Goal: Information Seeking & Learning: Find specific fact

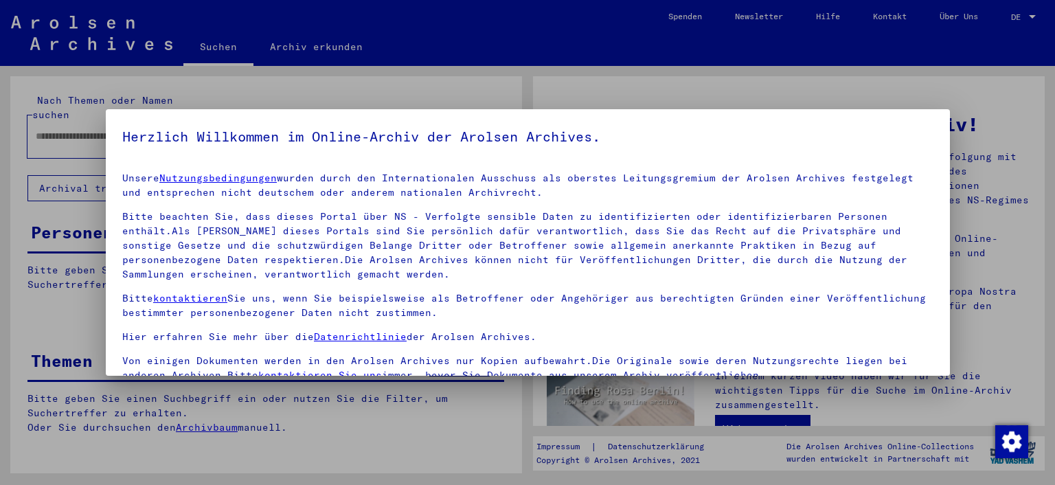
type input "**********"
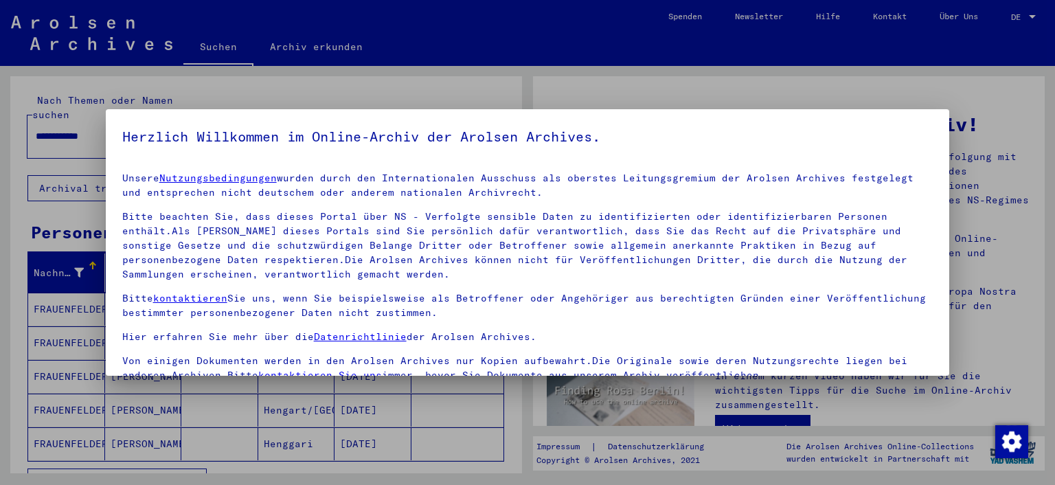
scroll to position [117, 0]
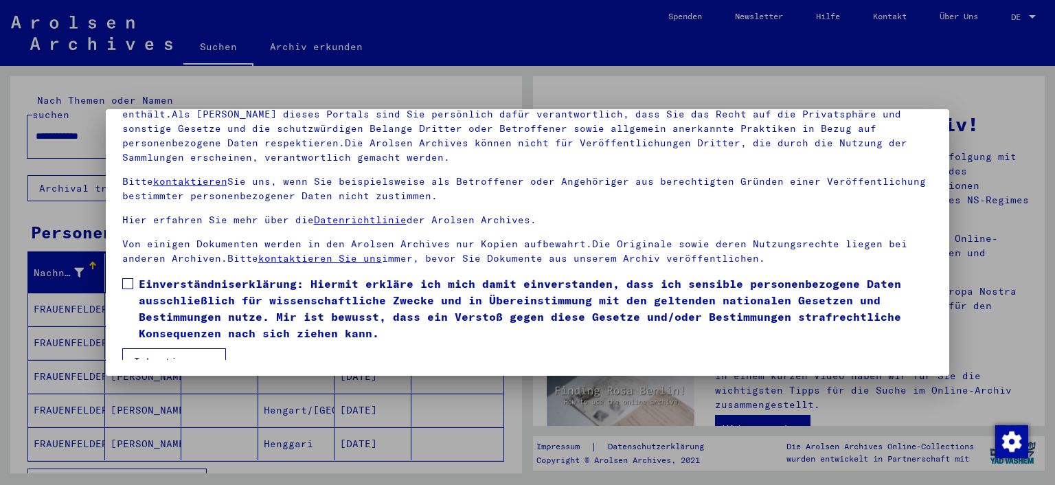
click at [184, 350] on button "Ich stimme zu" at bounding box center [174, 361] width 104 height 26
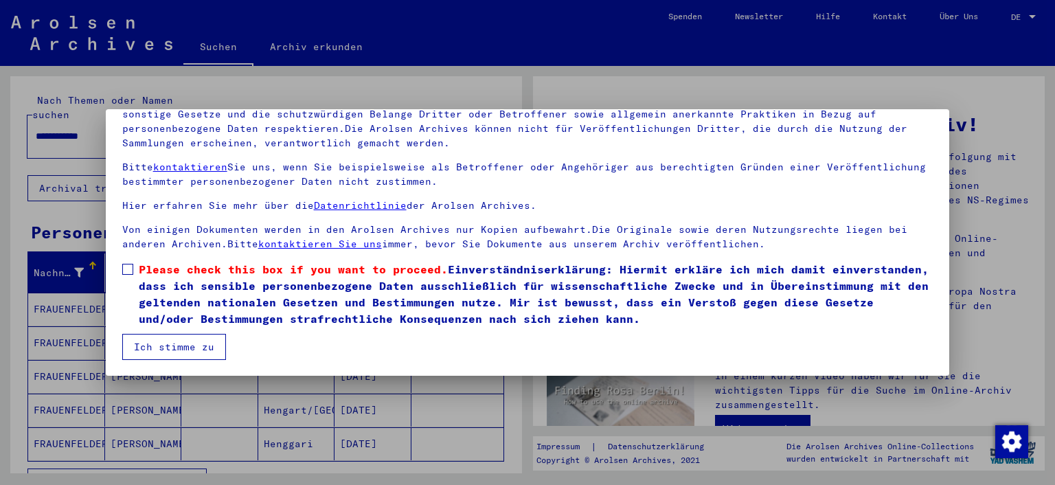
click at [184, 347] on button "Ich stimme zu" at bounding box center [174, 347] width 104 height 26
click at [128, 269] on span at bounding box center [127, 269] width 11 height 11
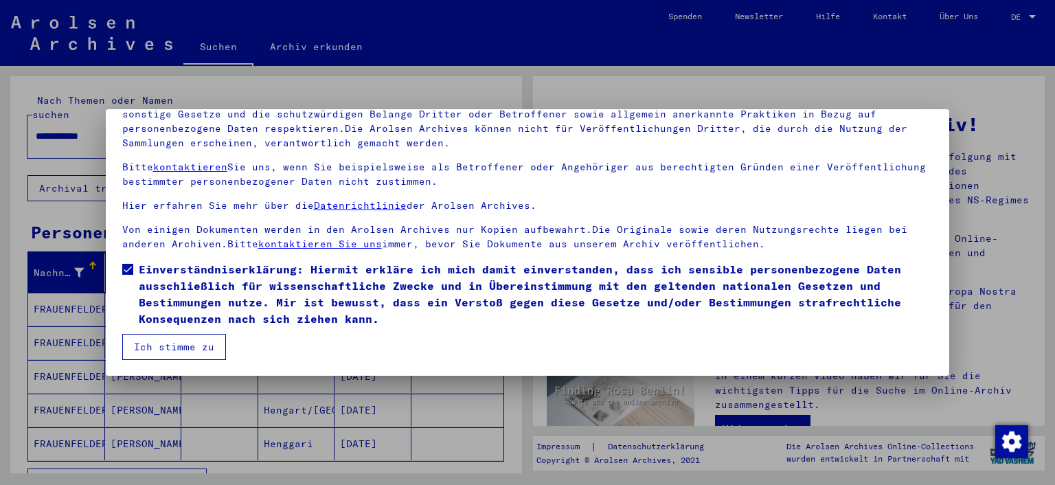
click at [169, 346] on button "Ich stimme zu" at bounding box center [174, 347] width 104 height 26
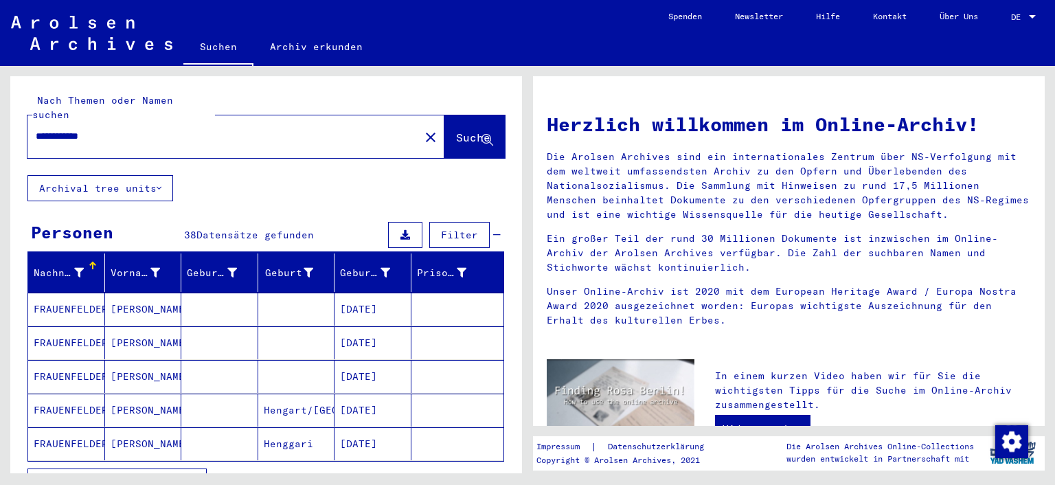
click at [144, 475] on span "Alle Ergebnisse anzeigen" at bounding box center [113, 481] width 148 height 12
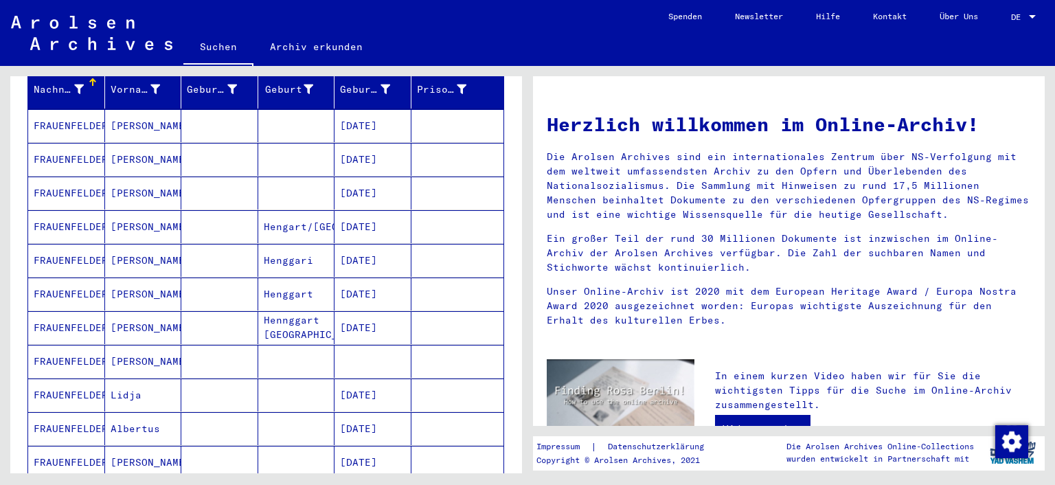
scroll to position [185, 0]
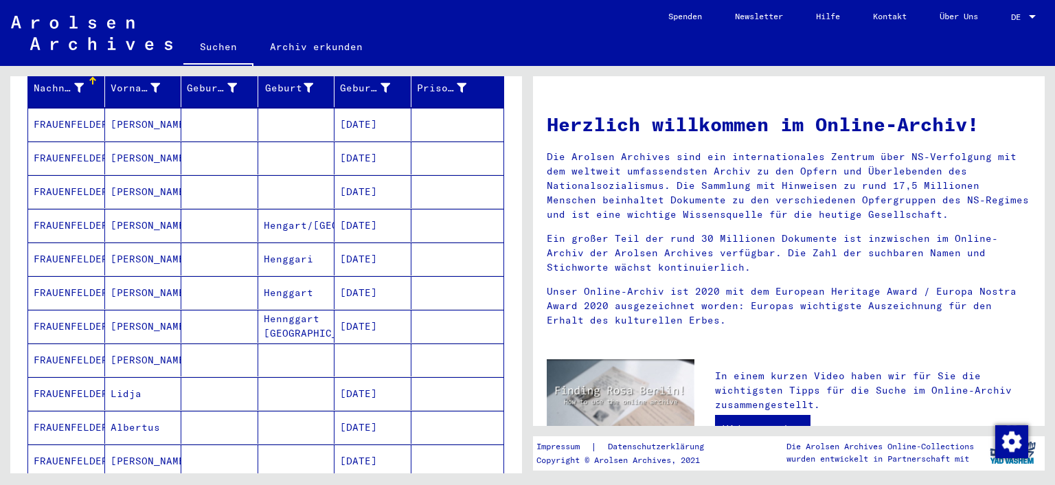
click at [69, 343] on mat-cell "FRAUENFELDER" at bounding box center [66, 359] width 77 height 33
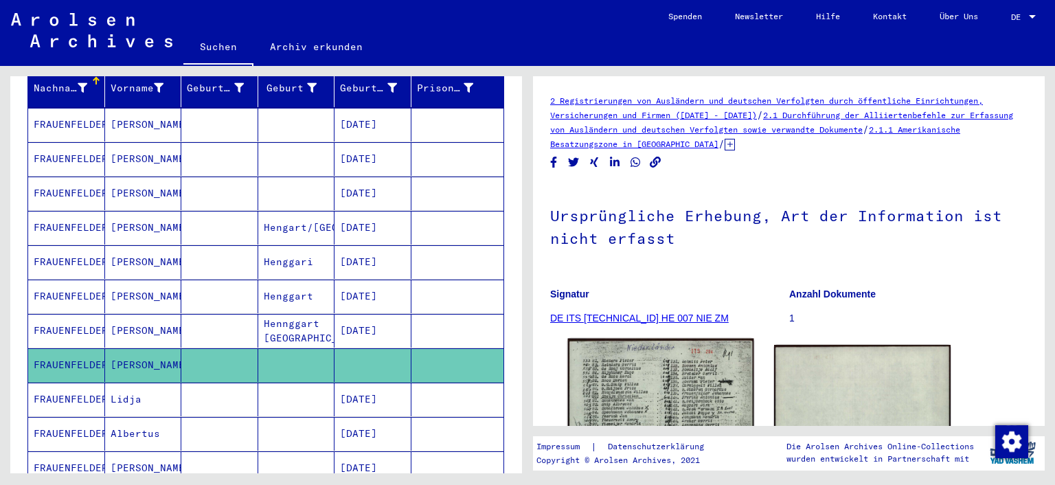
click at [613, 374] on img at bounding box center [660, 469] width 185 height 261
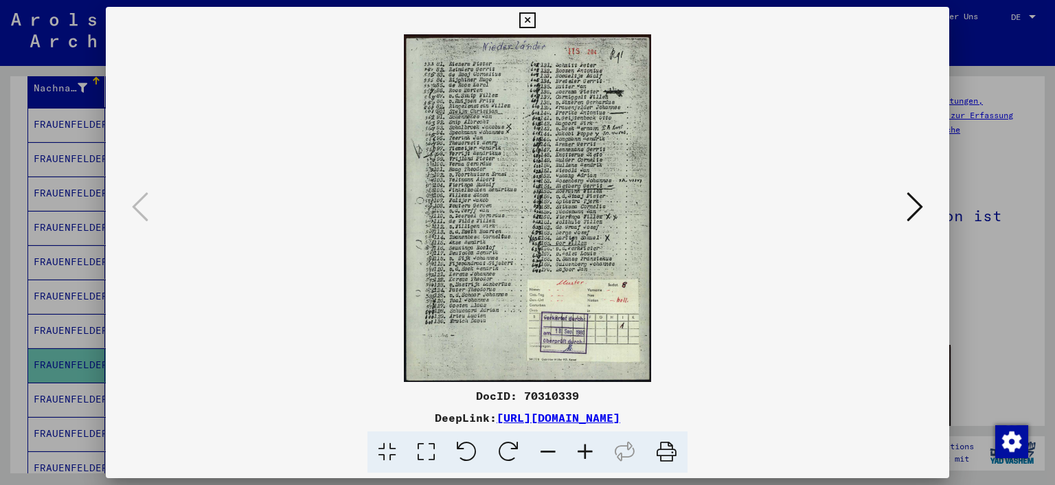
click at [424, 452] on icon at bounding box center [426, 452] width 39 height 42
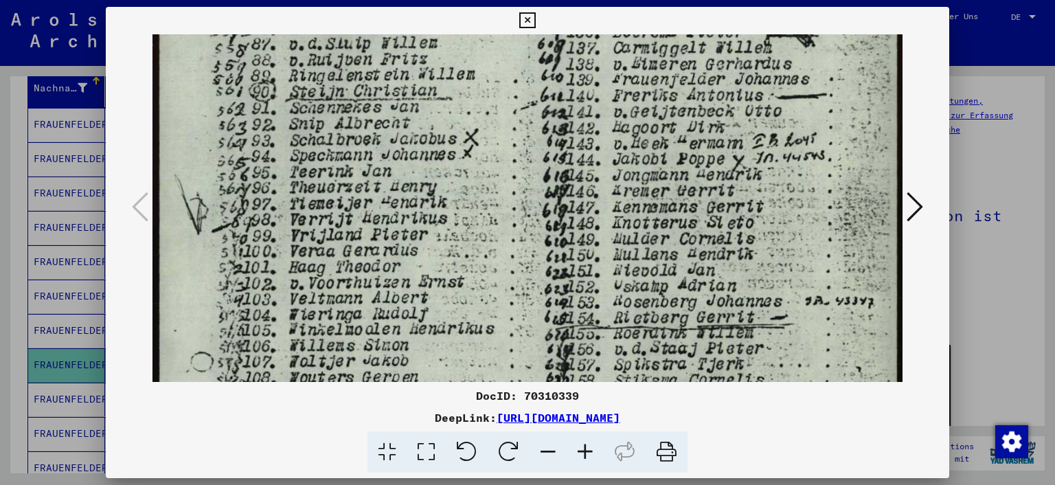
scroll to position [180, 0]
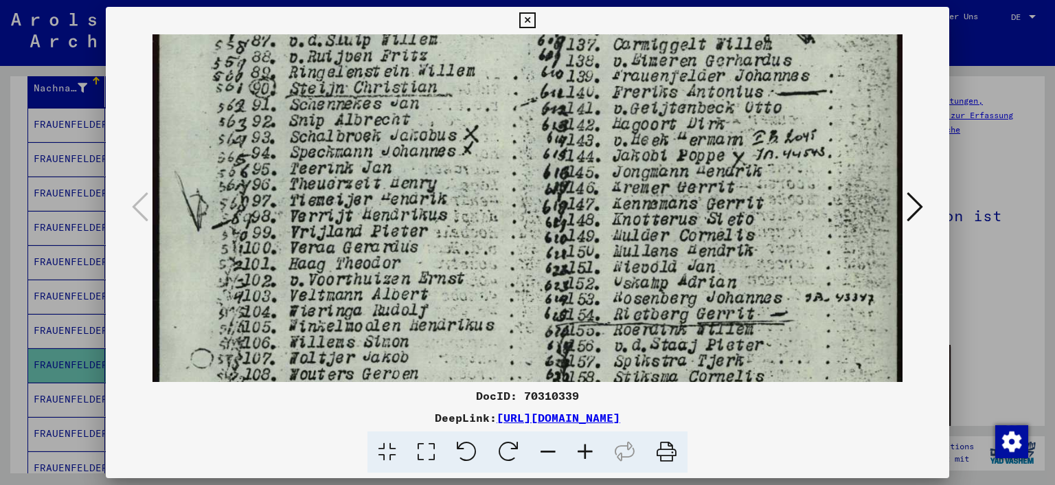
drag, startPoint x: 701, startPoint y: 308, endPoint x: 731, endPoint y: 130, distance: 179.9
click at [731, 130] on img at bounding box center [527, 381] width 751 height 1054
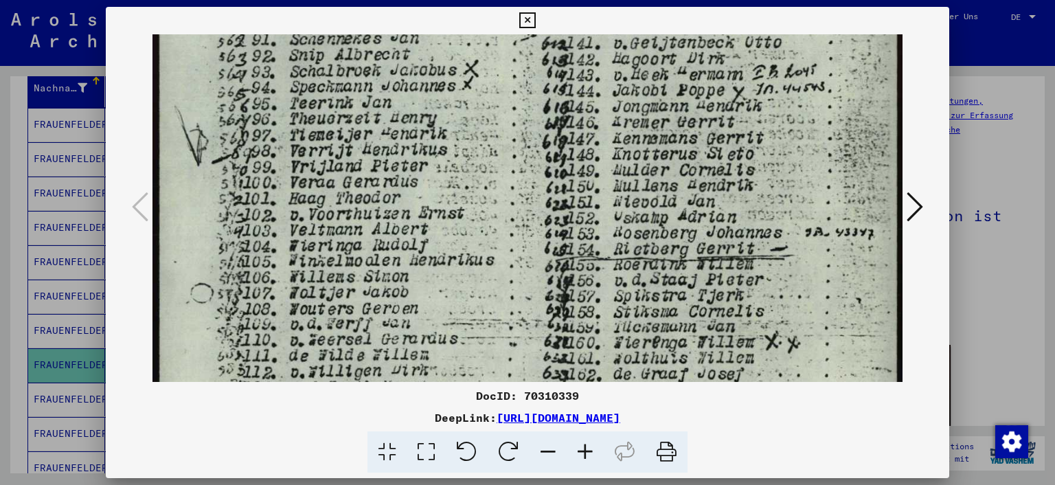
scroll to position [247, 0]
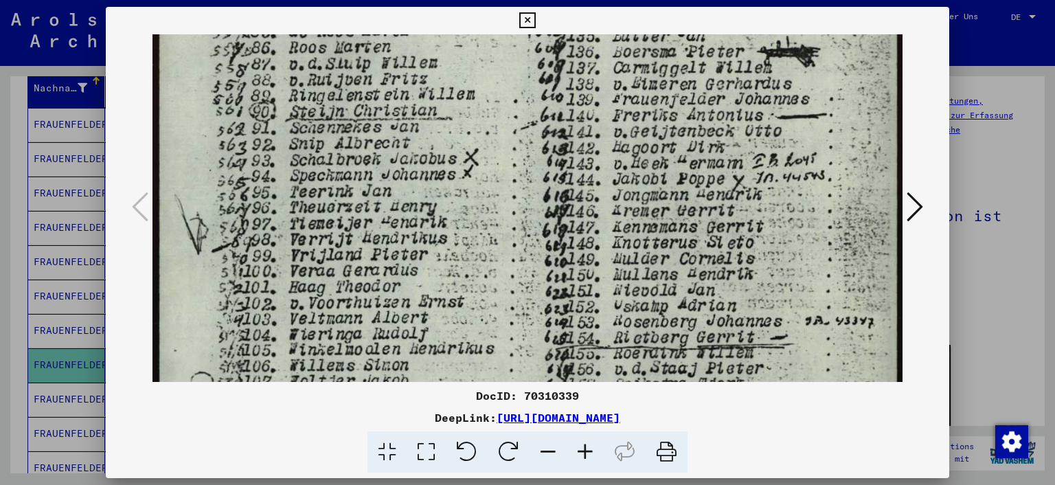
drag, startPoint x: 613, startPoint y: 288, endPoint x: 624, endPoint y: 312, distance: 26.8
click at [624, 324] on img at bounding box center [527, 405] width 751 height 1054
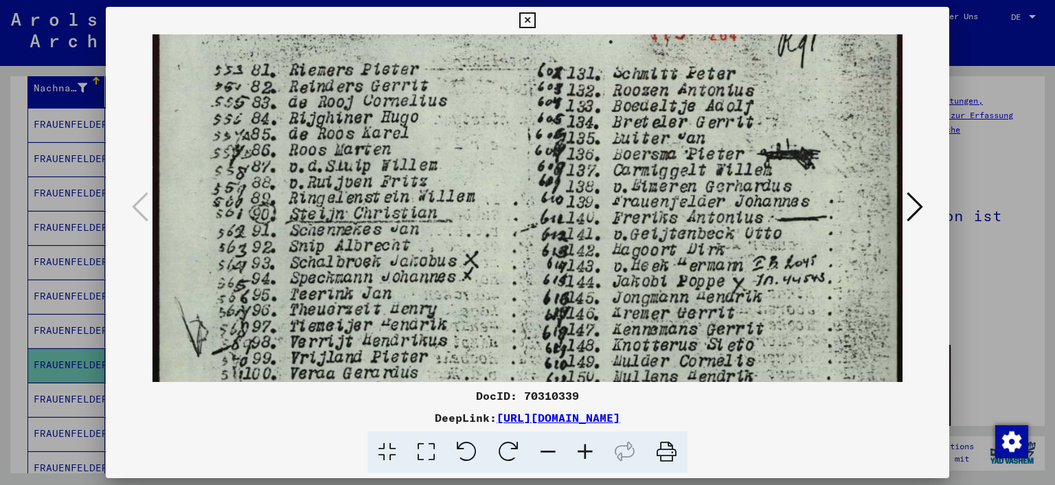
scroll to position [0, 0]
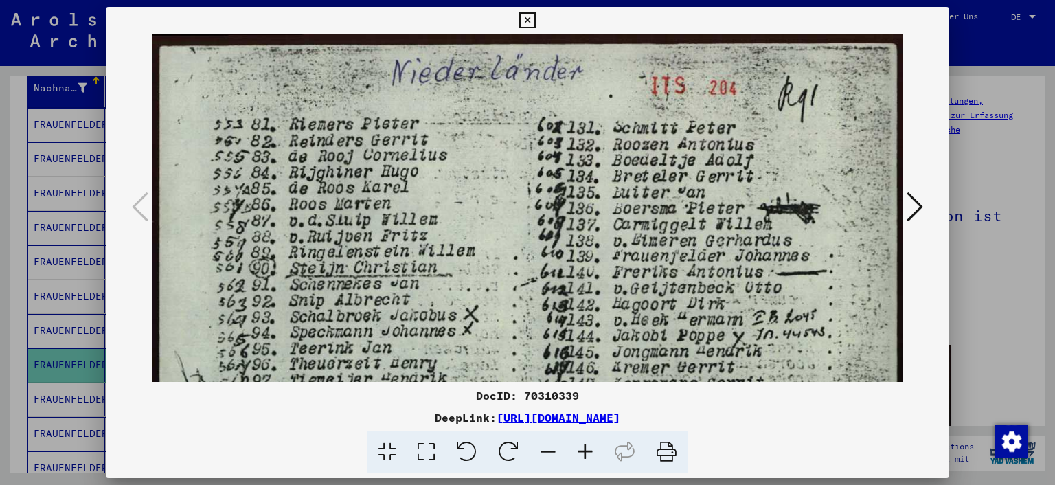
drag, startPoint x: 637, startPoint y: 120, endPoint x: 595, endPoint y: 324, distance: 208.9
click at [527, 19] on icon at bounding box center [527, 20] width 16 height 16
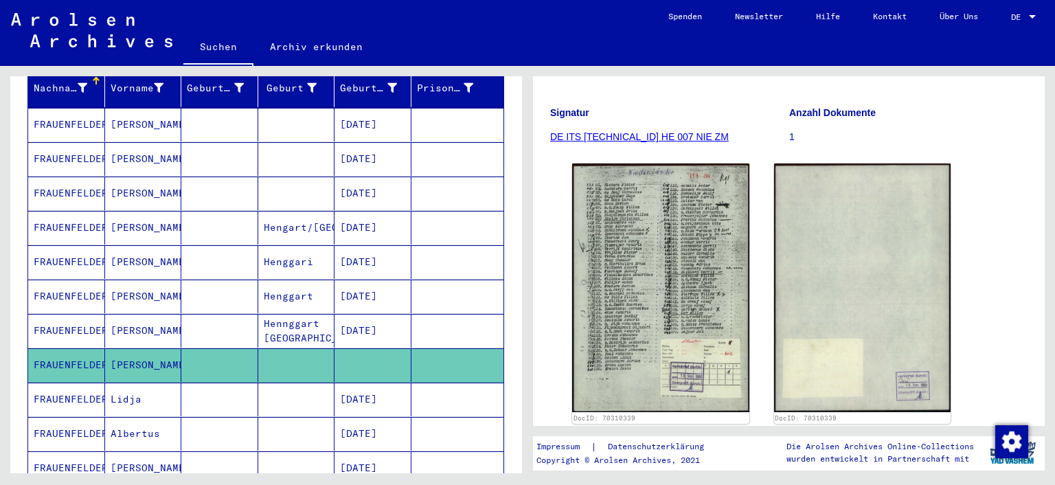
scroll to position [259, 0]
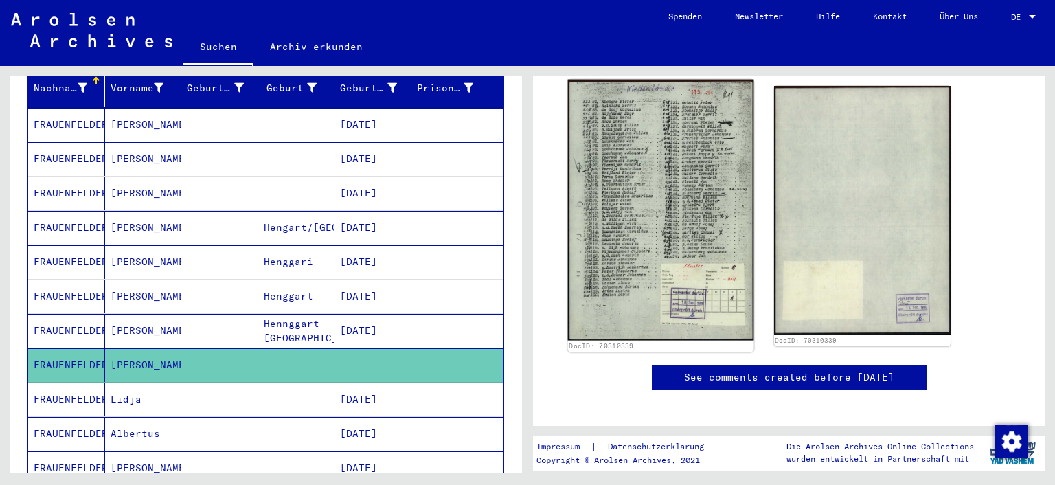
click at [645, 258] on img at bounding box center [660, 210] width 185 height 261
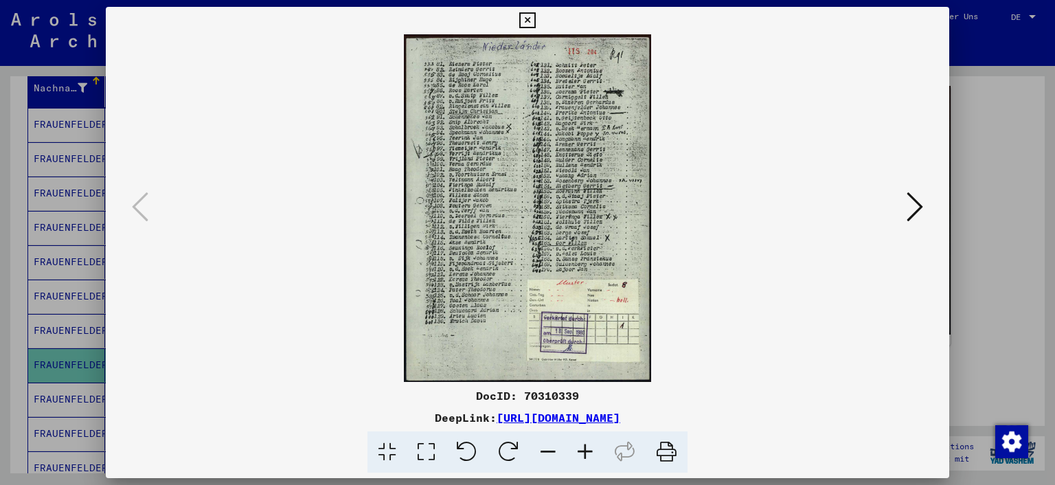
click at [427, 450] on icon at bounding box center [426, 452] width 39 height 42
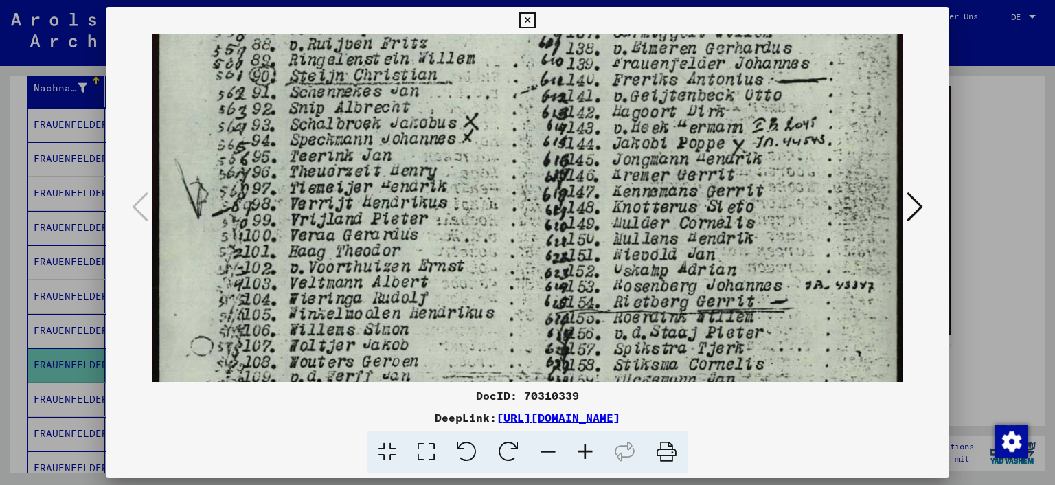
drag, startPoint x: 548, startPoint y: 301, endPoint x: 581, endPoint y: 81, distance: 222.2
click at [582, 82] on img at bounding box center [527, 369] width 751 height 1054
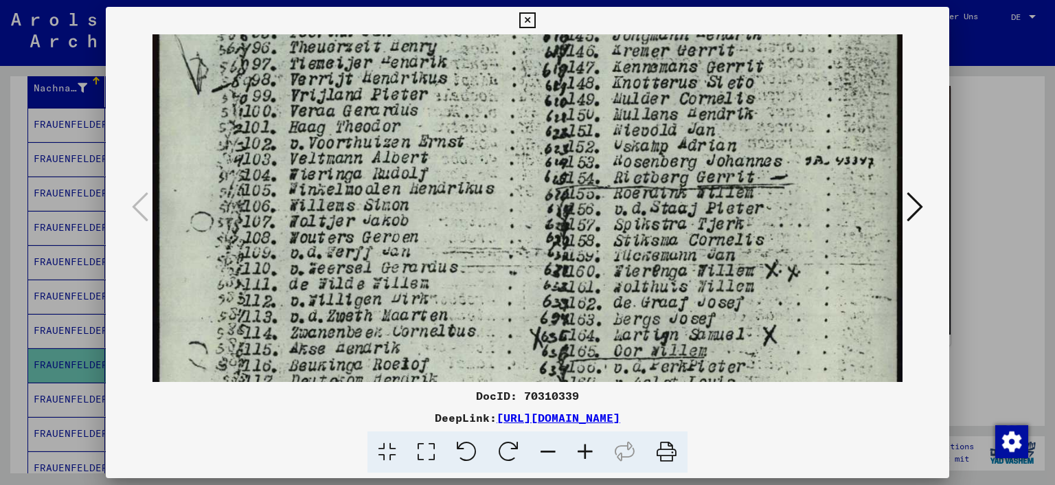
scroll to position [451, 0]
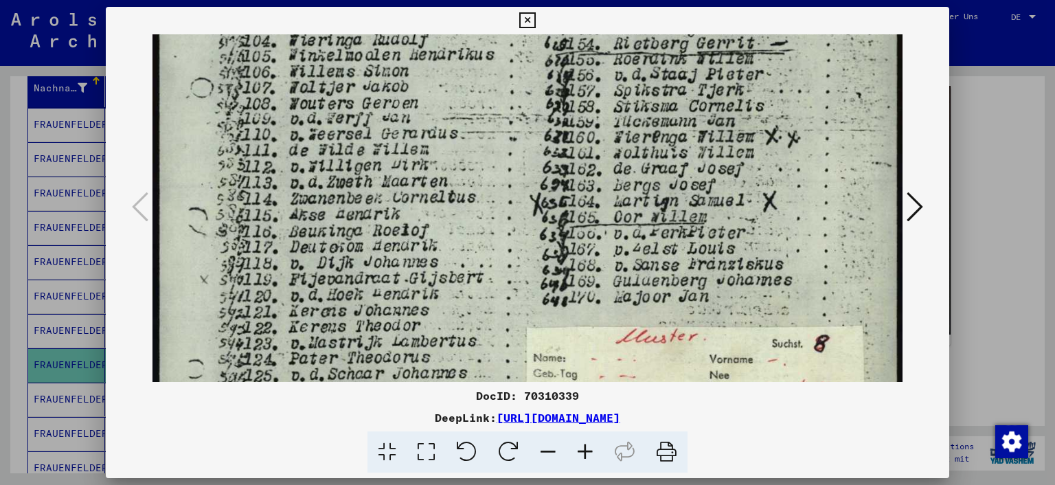
drag, startPoint x: 492, startPoint y: 292, endPoint x: 522, endPoint y: 65, distance: 228.6
click at [522, 65] on img at bounding box center [527, 111] width 751 height 1054
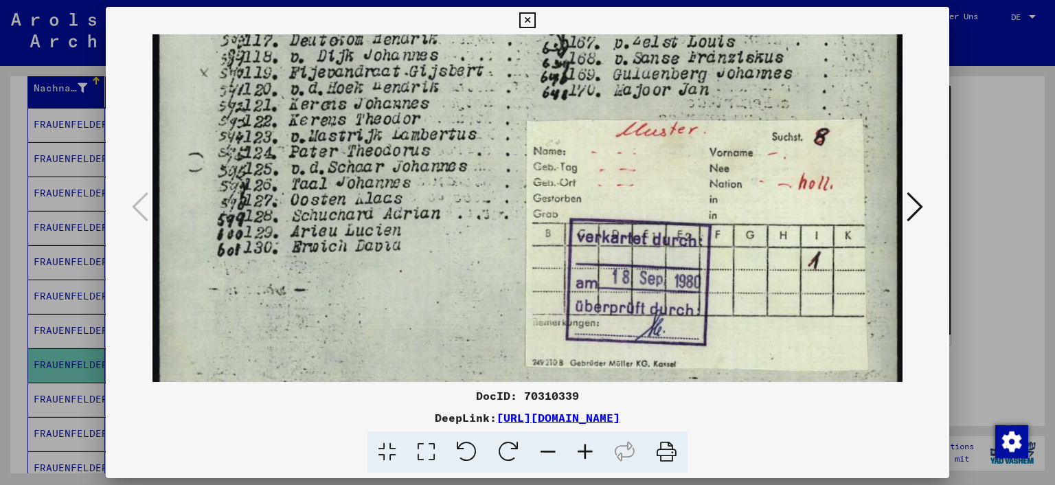
scroll to position [658, 0]
drag, startPoint x: 492, startPoint y: 288, endPoint x: 505, endPoint y: 95, distance: 192.8
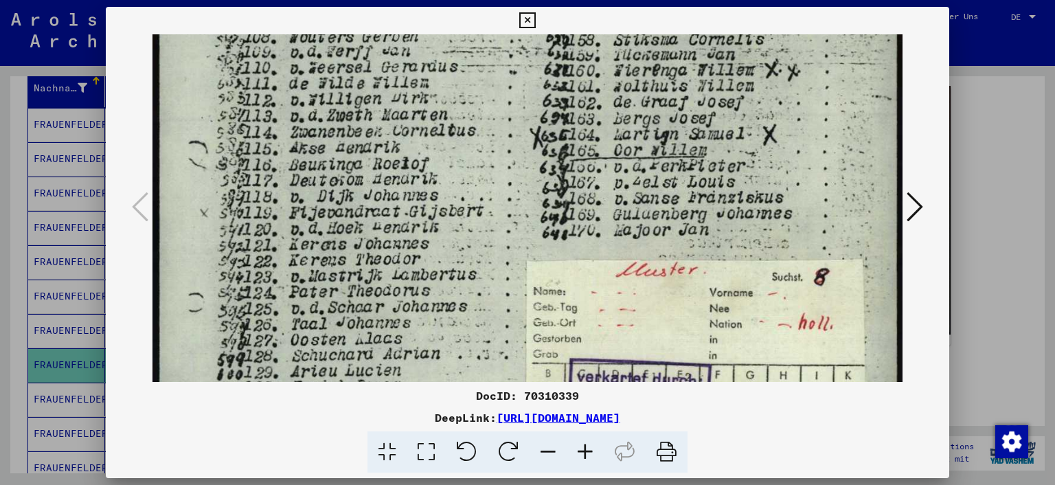
scroll to position [515, 0]
drag, startPoint x: 481, startPoint y: 253, endPoint x: 460, endPoint y: 398, distance: 145.7
click at [460, 398] on div "DocID: 70310339 DeepLink: [URL][DOMAIN_NAME]" at bounding box center [528, 240] width 844 height 466
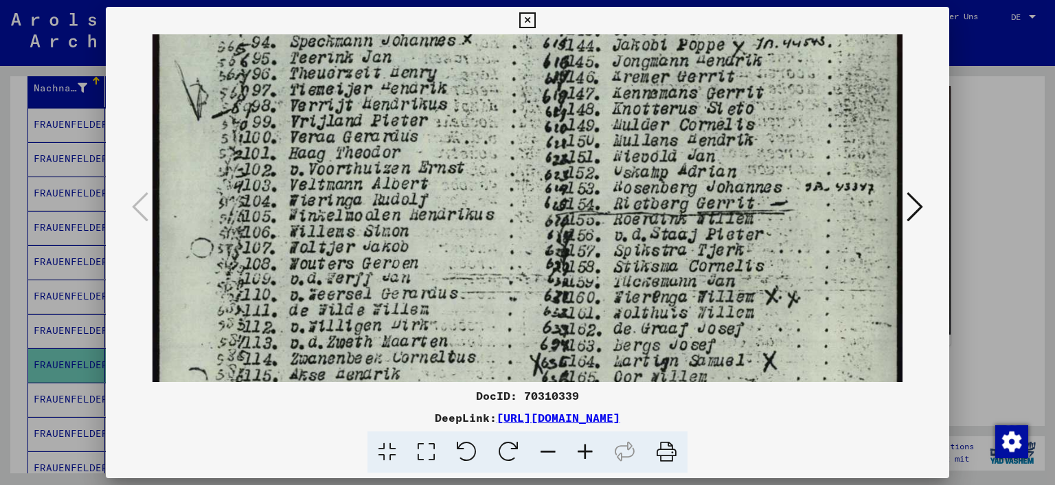
drag, startPoint x: 465, startPoint y: 101, endPoint x: 420, endPoint y: 328, distance: 231.0
click at [419, 330] on img at bounding box center [527, 271] width 751 height 1054
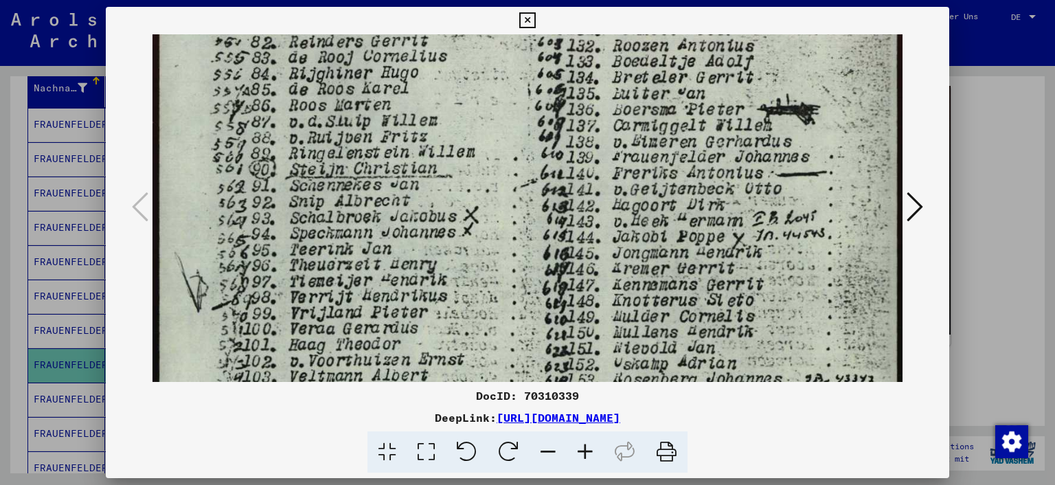
scroll to position [93, 0]
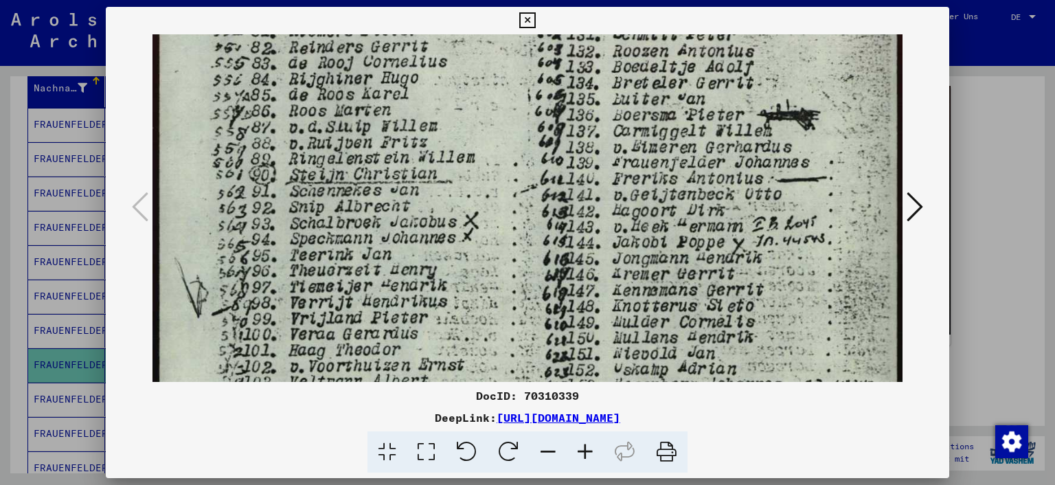
drag, startPoint x: 448, startPoint y: 93, endPoint x: 413, endPoint y: 292, distance: 201.7
click at [413, 292] on img at bounding box center [527, 468] width 751 height 1054
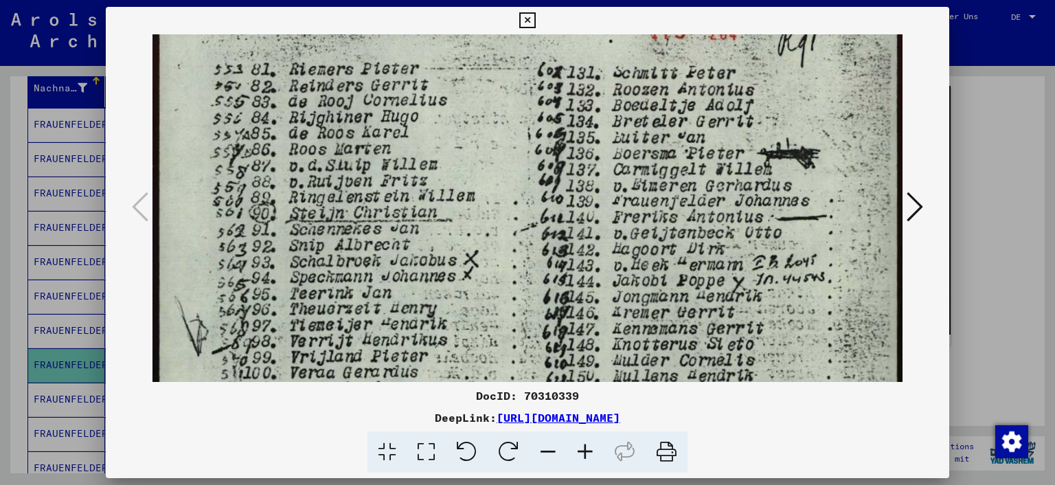
scroll to position [56, 0]
drag, startPoint x: 466, startPoint y: 67, endPoint x: 445, endPoint y: 137, distance: 72.6
